Goal: Task Accomplishment & Management: Manage account settings

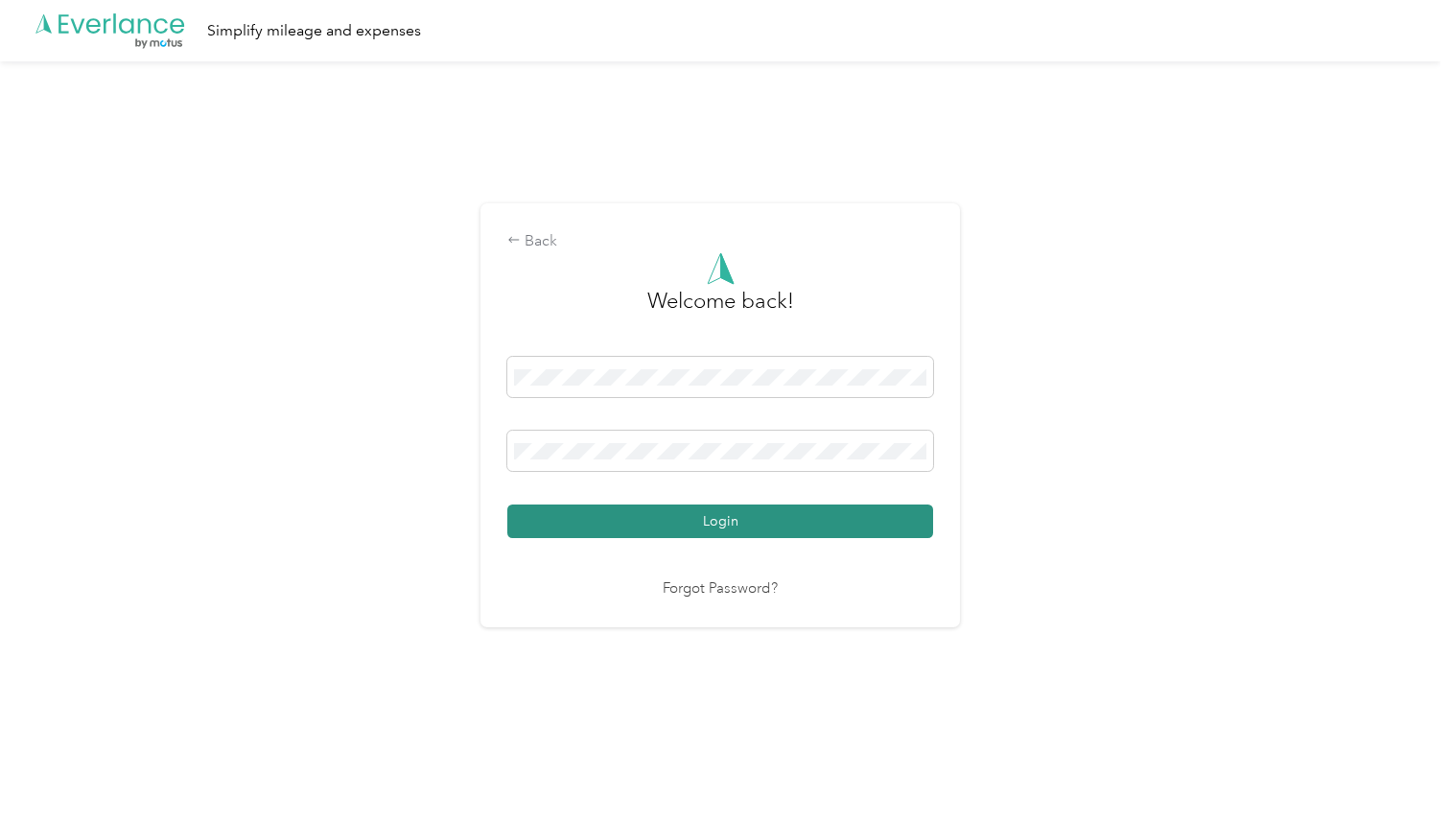
click at [681, 525] on button "Login" at bounding box center [720, 522] width 426 height 34
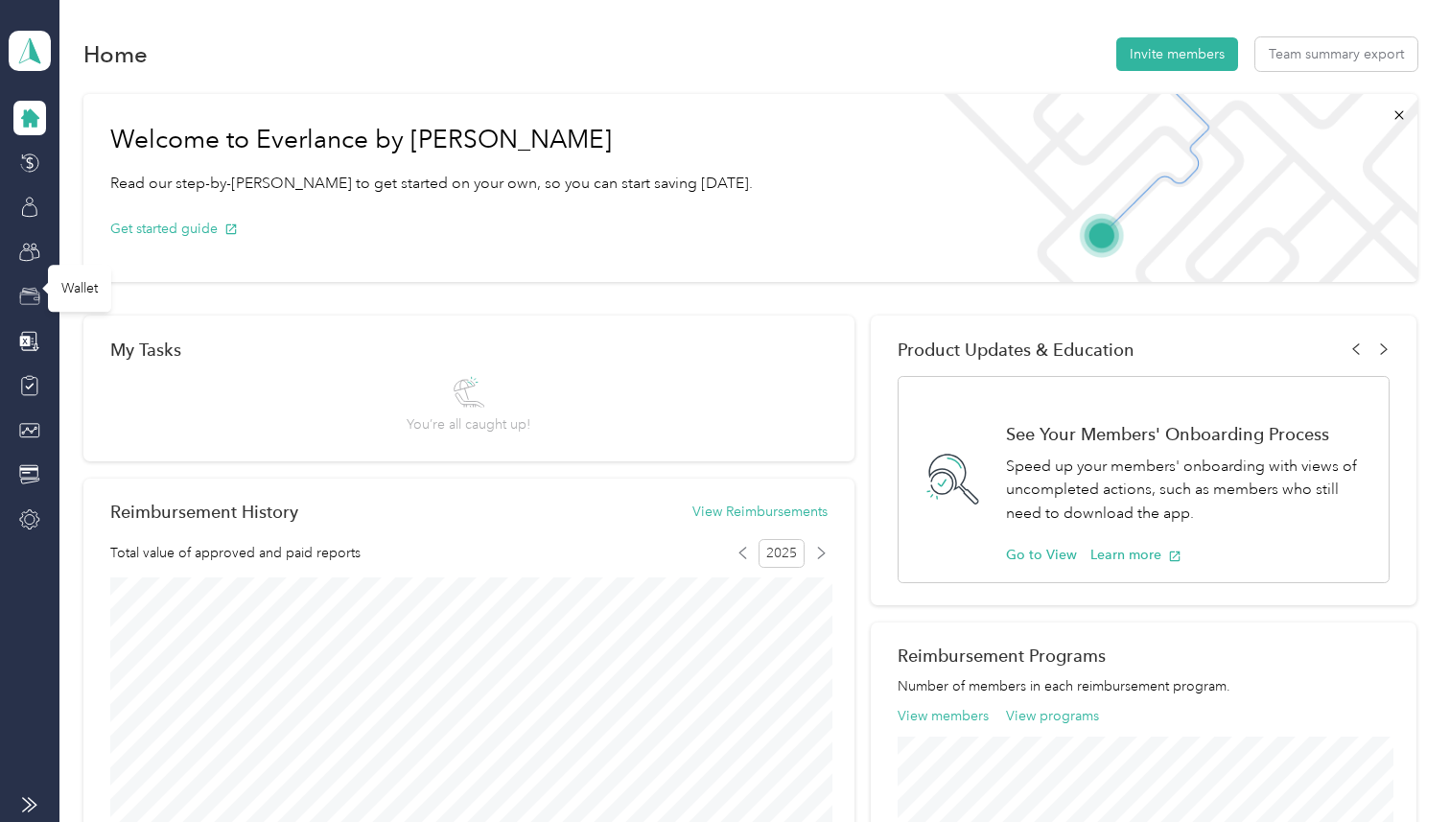
click at [31, 286] on icon at bounding box center [29, 296] width 21 height 21
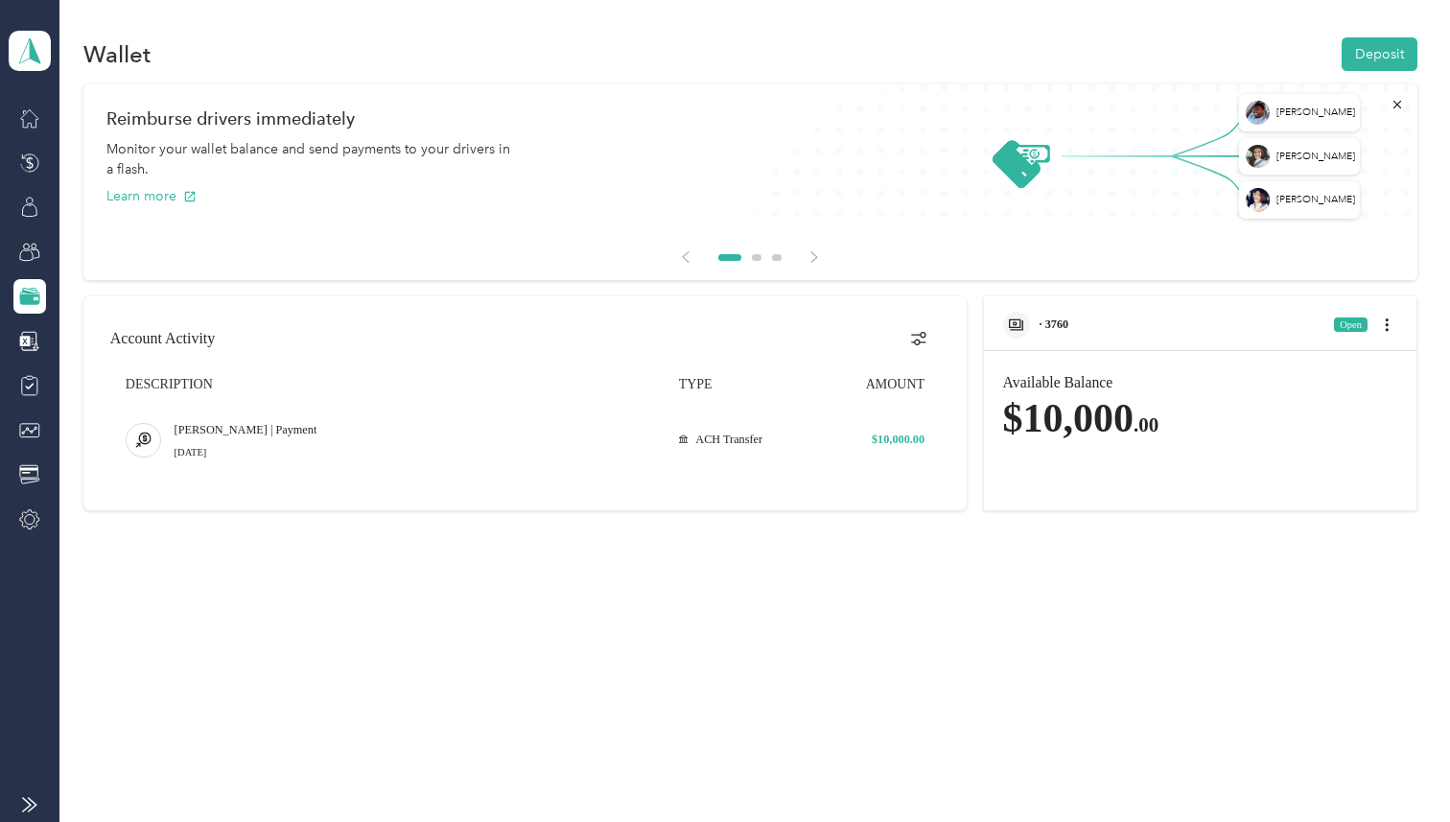
click at [1037, 332] on div "· 3760" at bounding box center [1036, 325] width 66 height 27
click at [1054, 328] on span "· 3760" at bounding box center [1055, 323] width 30 height 13
click at [1099, 324] on div "· 3760 Open" at bounding box center [1201, 318] width 434 height 44
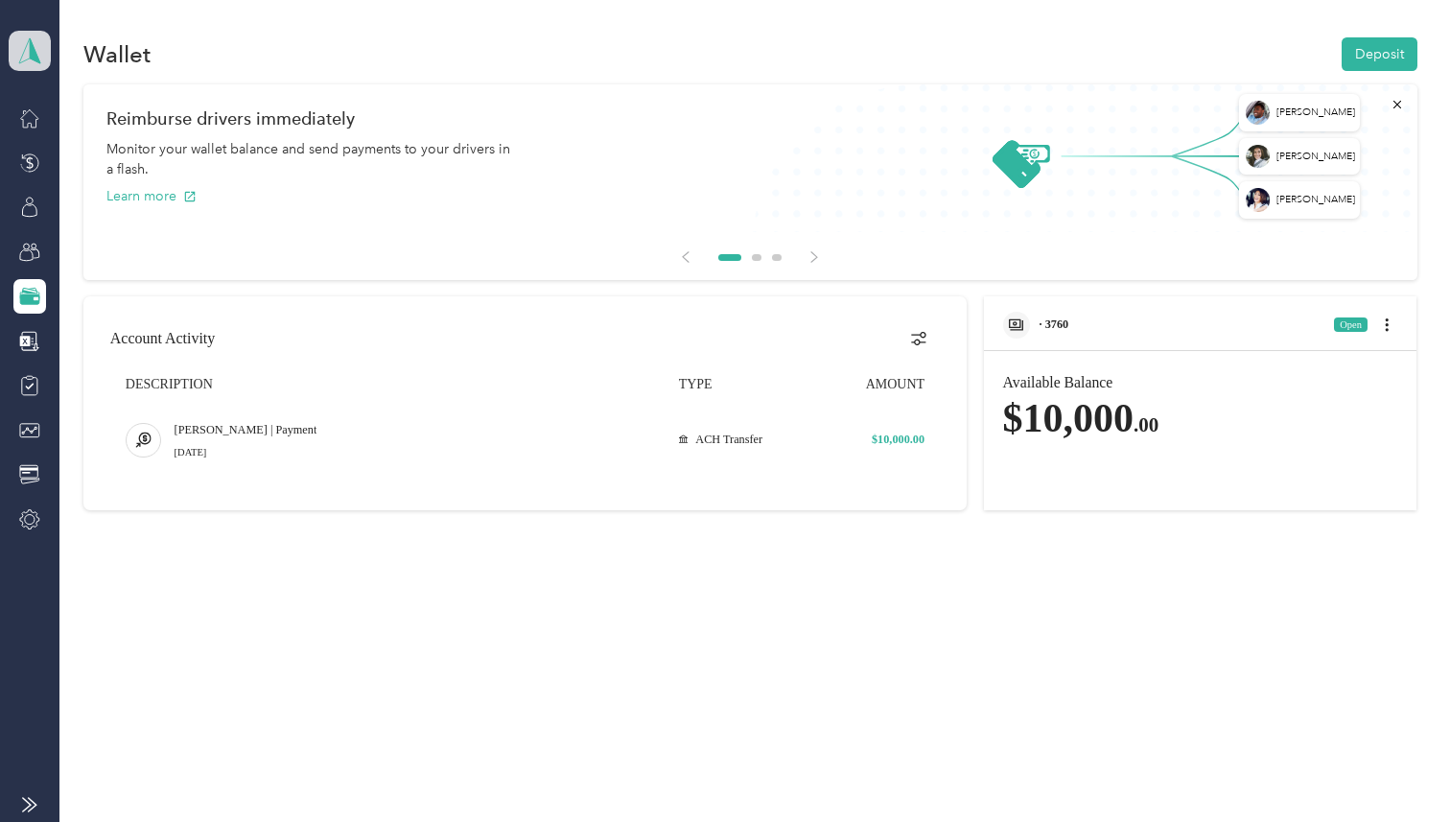
click at [34, 46] on polygon at bounding box center [35, 49] width 11 height 25
click at [866, 205] on div "Reimburse drivers immediately Monitor your wallet balance and send payments to …" at bounding box center [750, 157] width 1334 height 146
click at [30, 42] on polygon at bounding box center [35, 49] width 11 height 25
click at [118, 247] on div "Log out" at bounding box center [264, 245] width 485 height 34
